Goal: Find specific page/section

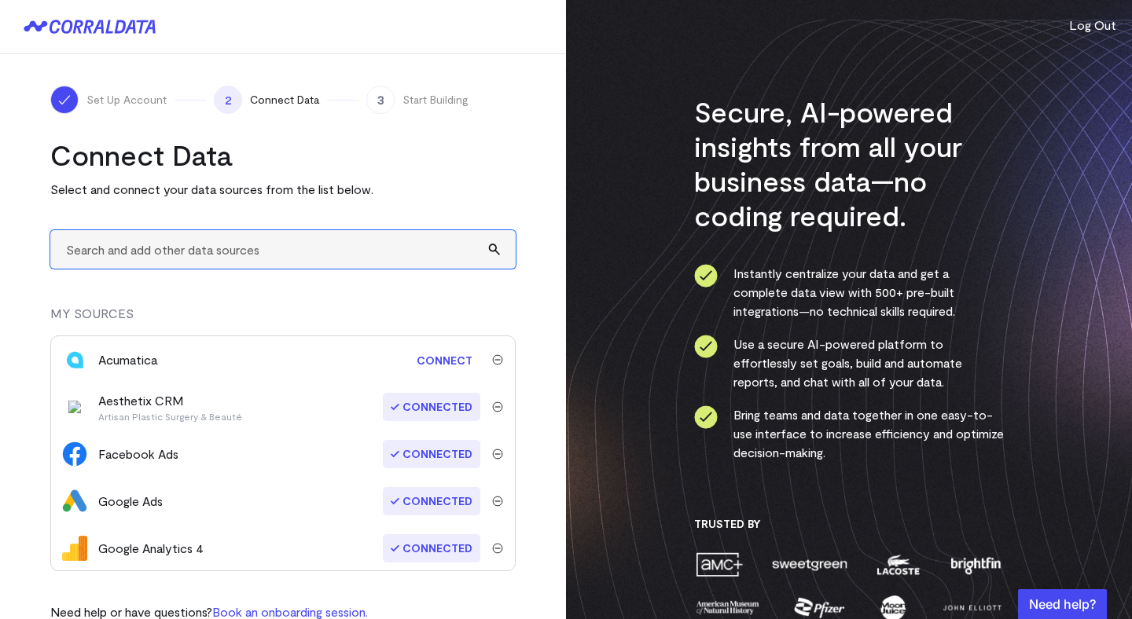
click at [304, 262] on input "text" at bounding box center [282, 249] width 465 height 39
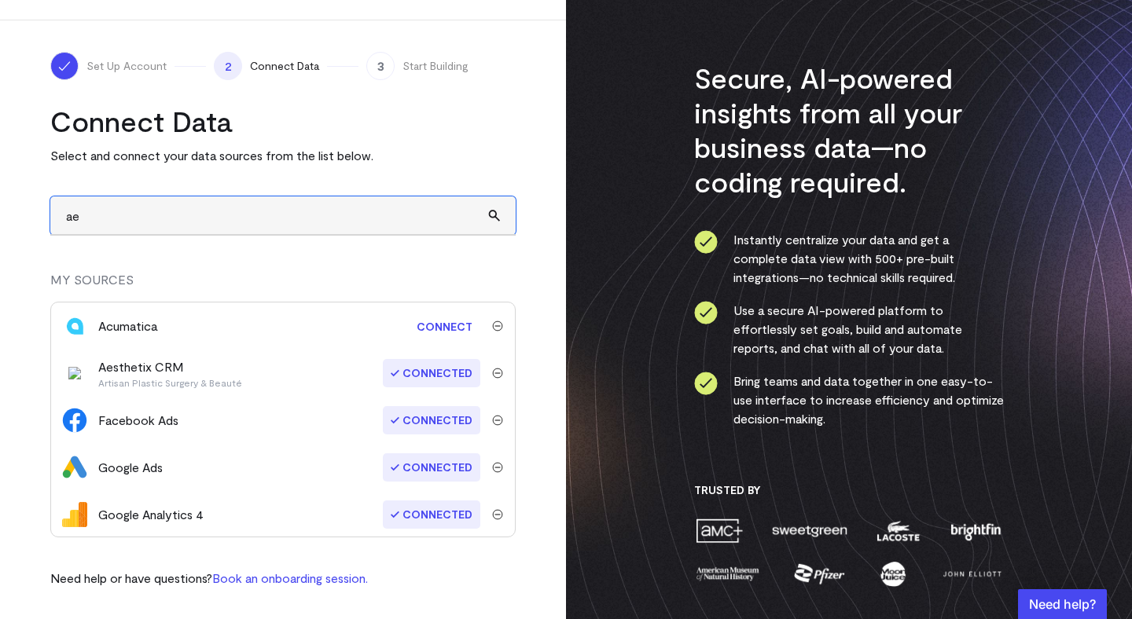
type input "ae"
click at [154, 369] on div "Aesthetix CRM Artisan Plastic Surgery & Beauté" at bounding box center [170, 373] width 144 height 31
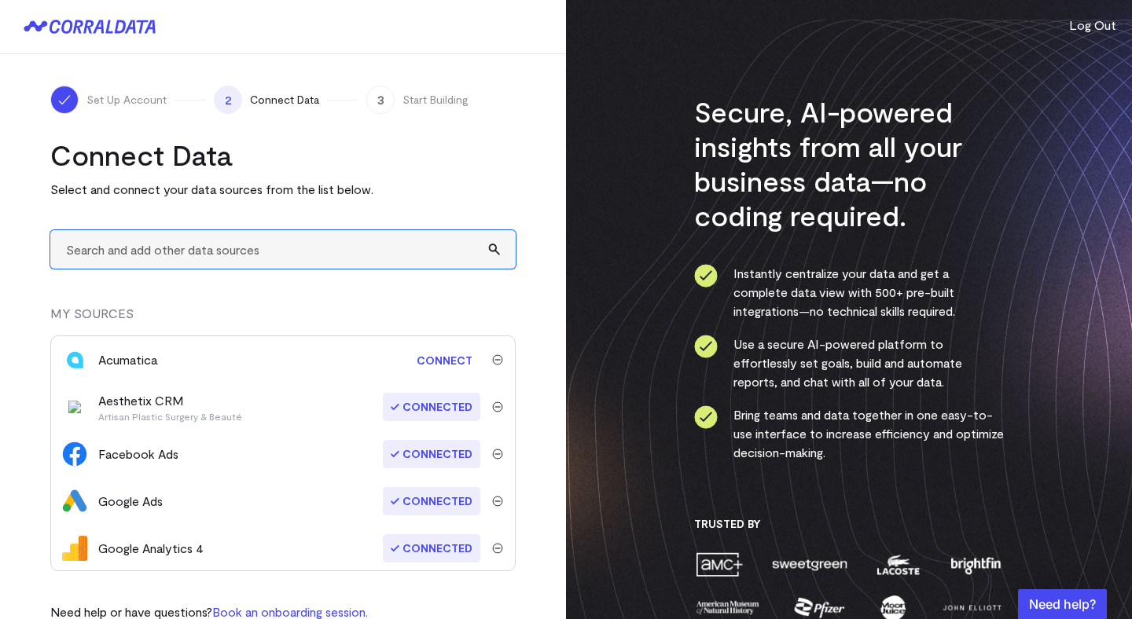
click at [308, 240] on input "text" at bounding box center [282, 249] width 465 height 39
type input "aes"
